Goal: Task Accomplishment & Management: Use online tool/utility

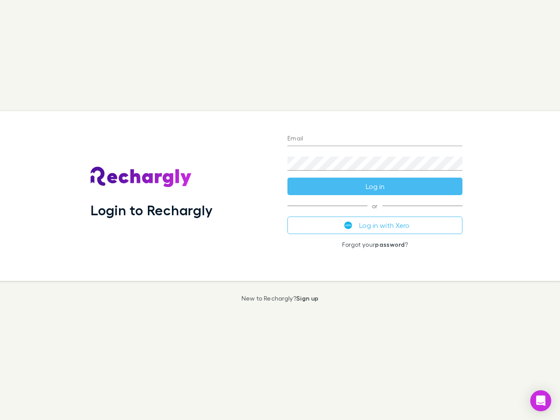
click at [280, 210] on div "Login to Rechargly" at bounding box center [182, 196] width 197 height 170
click at [375, 139] on input "Email" at bounding box center [374, 139] width 175 height 14
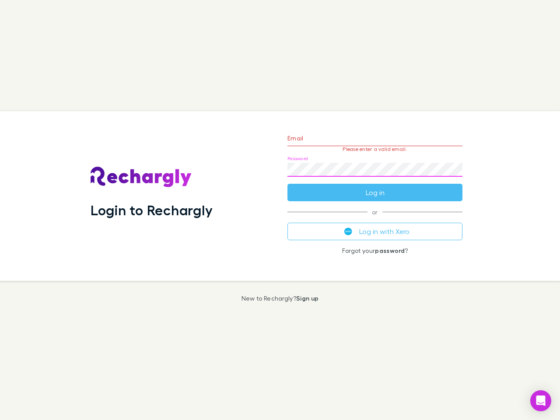
click at [375, 186] on form "Email Please enter a valid email. Password Log in" at bounding box center [374, 163] width 175 height 76
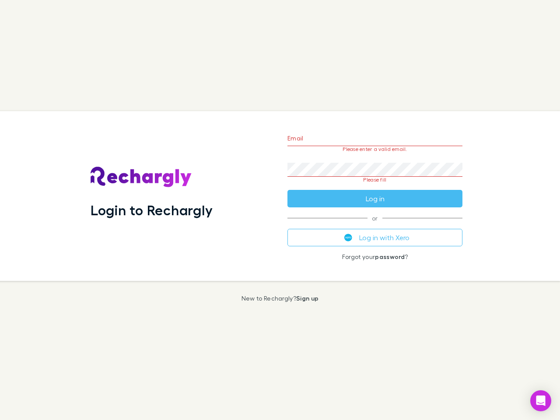
click at [375, 225] on div "Email Please enter a valid email. Password Please fill Log in or Log in with Xe…" at bounding box center [374, 196] width 189 height 170
click at [541, 401] on icon "Open Intercom Messenger" at bounding box center [540, 400] width 9 height 10
